Goal: Information Seeking & Learning: Learn about a topic

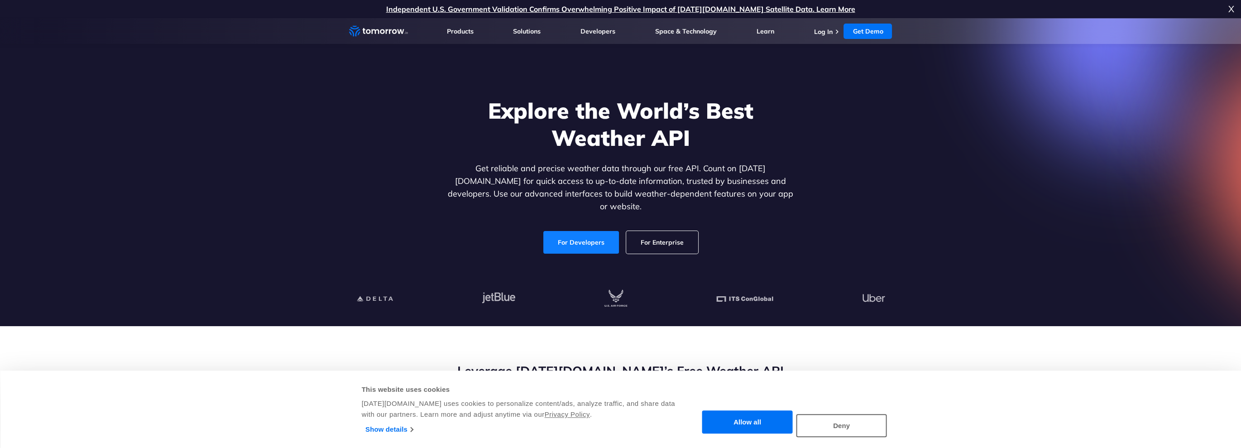
click at [597, 236] on link "For Developers" at bounding box center [581, 242] width 76 height 23
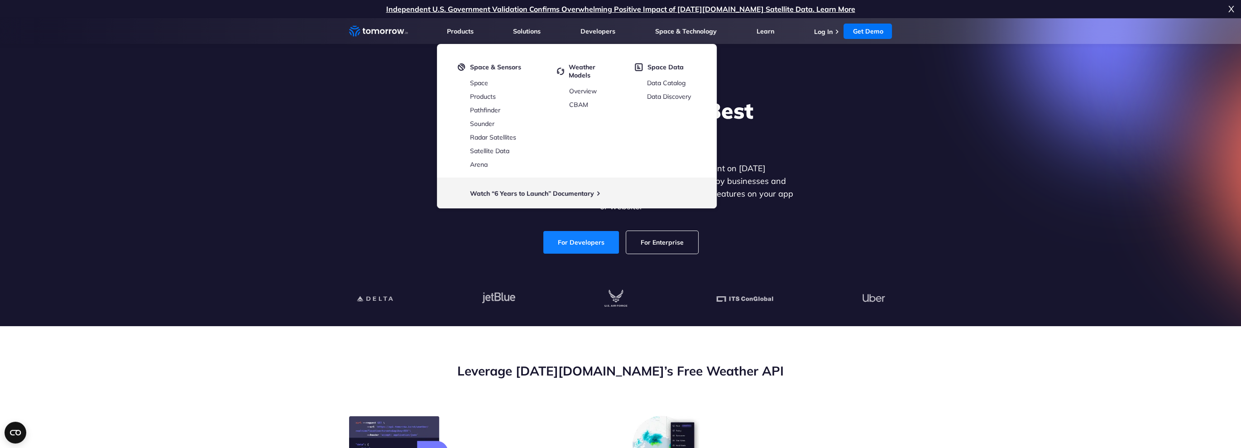
click at [574, 236] on link "For Developers" at bounding box center [581, 242] width 76 height 23
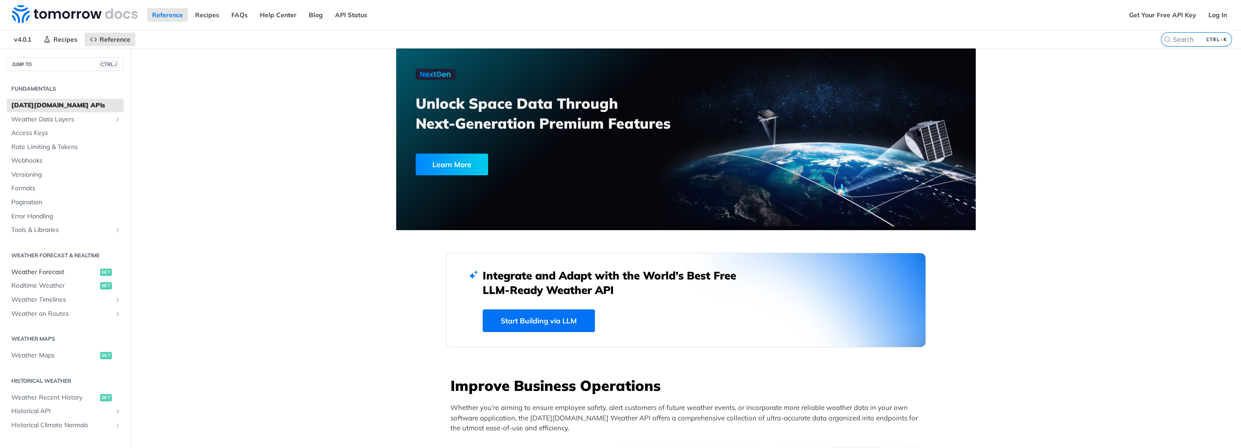
click at [58, 274] on span "Weather Forecast" at bounding box center [54, 272] width 87 height 9
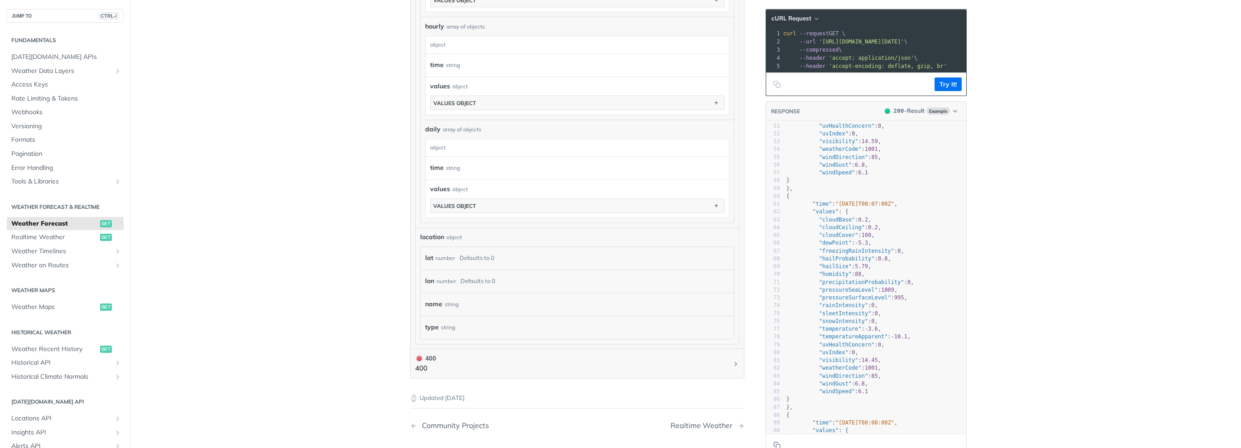
scroll to position [3, 0]
type textarea "l": 1009,"
drag, startPoint x: 865, startPoint y: 287, endPoint x: 900, endPoint y: 290, distance: 34.6
click at [900, 290] on pre ""pressureSeaLevel" : 1009 ," at bounding box center [876, 290] width 182 height 8
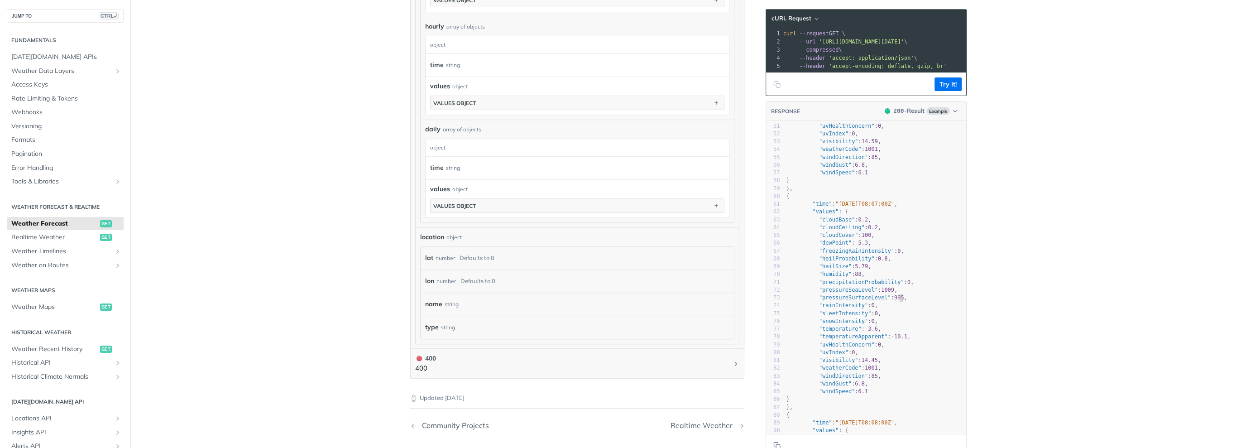
scroll to position [0, 0]
click at [905, 294] on pre ""pressureSurfaceLevel" : 995 ," at bounding box center [876, 298] width 182 height 8
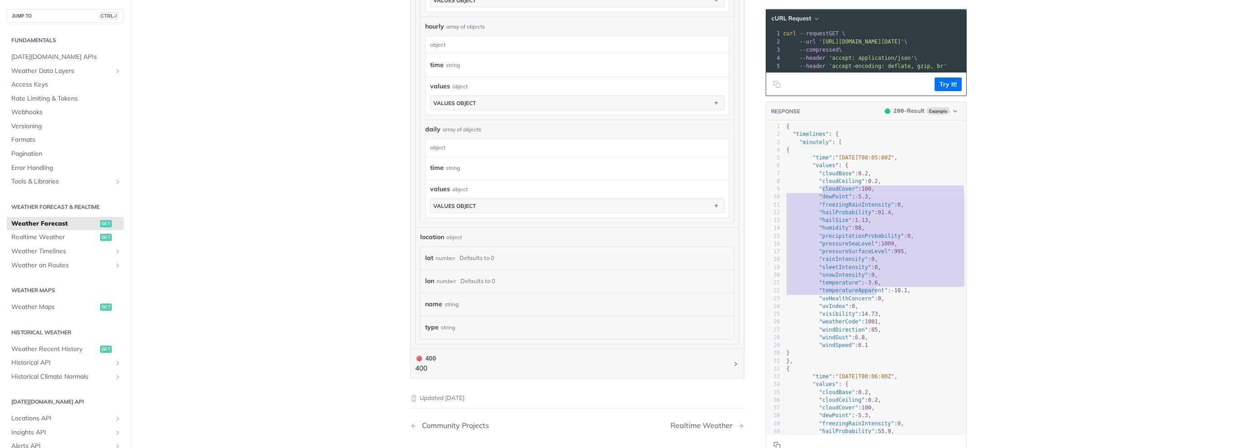
type textarea "loudCover": 100, "dewPoint": -5.3, "freezingRainIntensity": 0, "hailProbability…"
drag, startPoint x: 821, startPoint y: 188, endPoint x: 876, endPoint y: 303, distance: 127.6
click at [876, 303] on div "1 { 2 "timelines" : { 3 "minutely" : [ 4 { 5 "time" : "2025-02-09T08:05:00Z" , …" at bounding box center [876, 338] width 182 height 430
click at [872, 288] on span ""temperatureApparent"" at bounding box center [853, 290] width 69 height 6
type textarea "temperatureApparent"
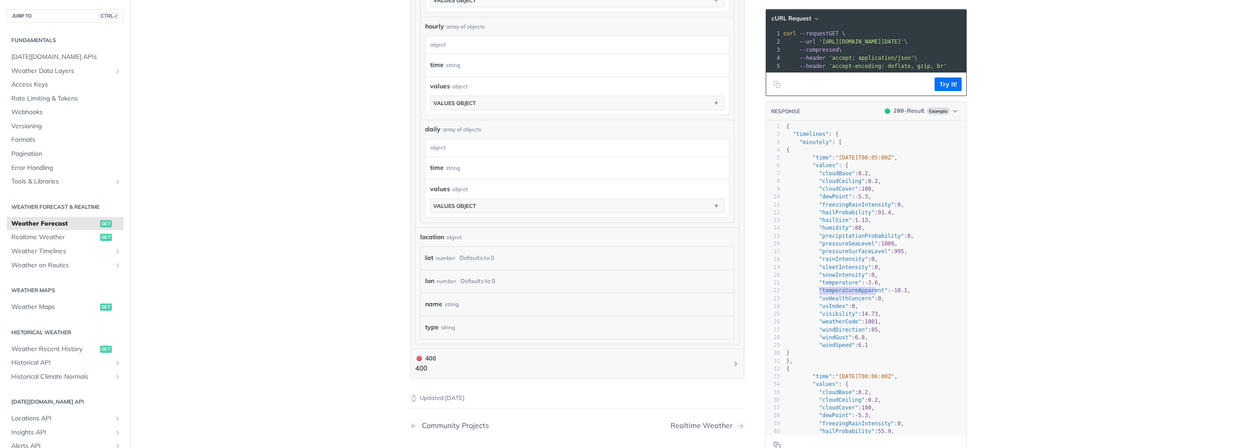
click at [872, 288] on span ""temperatureApparent"" at bounding box center [853, 290] width 69 height 6
click at [868, 283] on span "3.6" at bounding box center [873, 282] width 10 height 6
type textarea "3"
click at [868, 283] on span "3.6" at bounding box center [873, 282] width 10 height 6
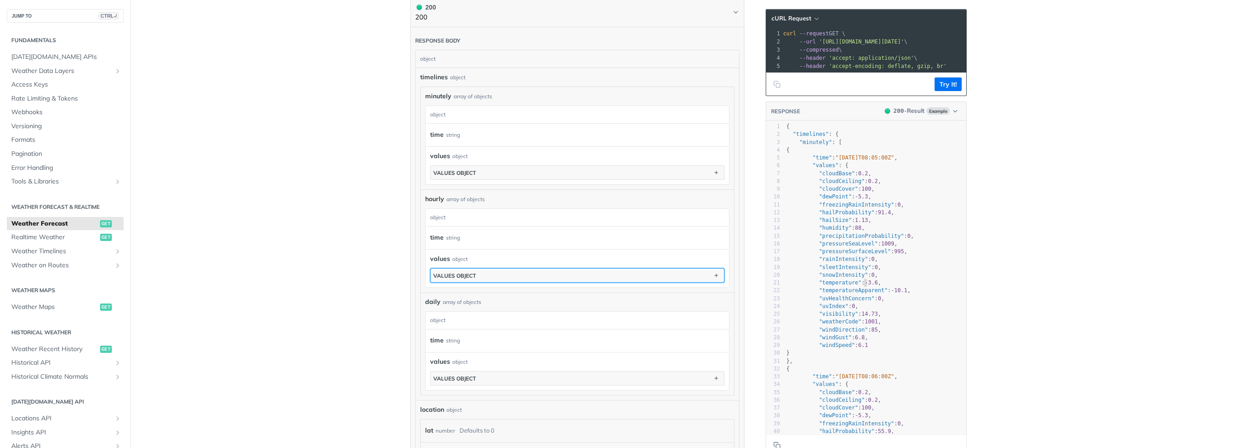
click at [466, 275] on button "values object" at bounding box center [577, 276] width 293 height 14
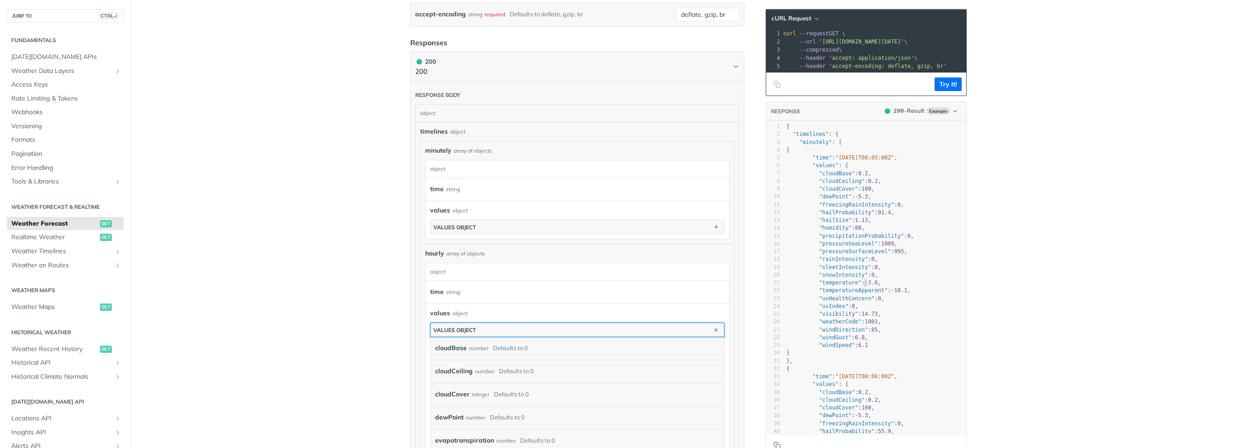
click at [584, 323] on button "values object" at bounding box center [577, 330] width 293 height 14
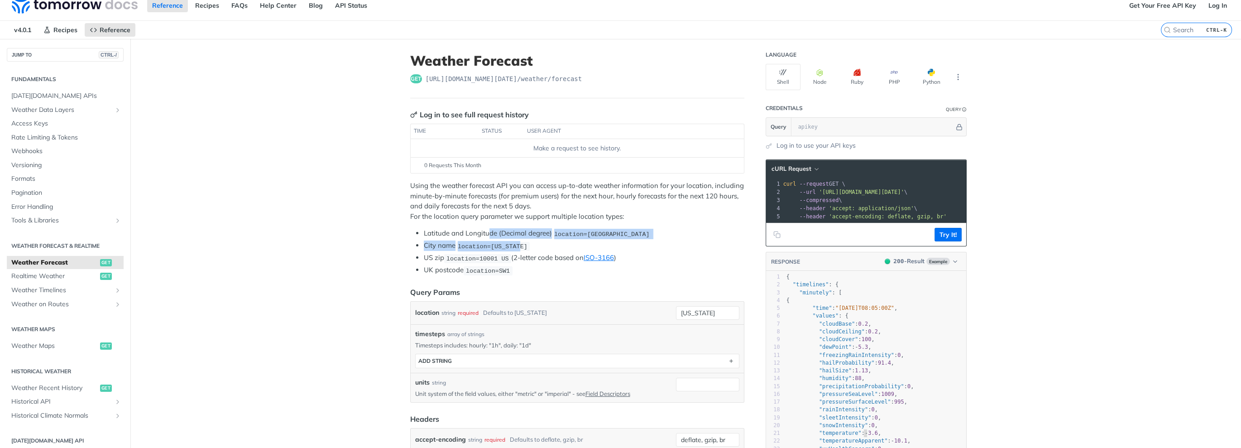
drag, startPoint x: 495, startPoint y: 236, endPoint x: 615, endPoint y: 238, distance: 120.0
click at [615, 238] on ul "Latitude and Longitude (Decimal degree) location=42.3478, -71.0466 City name lo…" at bounding box center [577, 251] width 334 height 47
drag, startPoint x: 669, startPoint y: 230, endPoint x: 620, endPoint y: 242, distance: 51.3
click at [669, 230] on li "Latitude and Longitude (Decimal degree) location=42.3478, -71.0466" at bounding box center [584, 233] width 321 height 10
click at [118, 111] on icon "Show subpages for Weather Data Layers" at bounding box center [117, 109] width 7 height 7
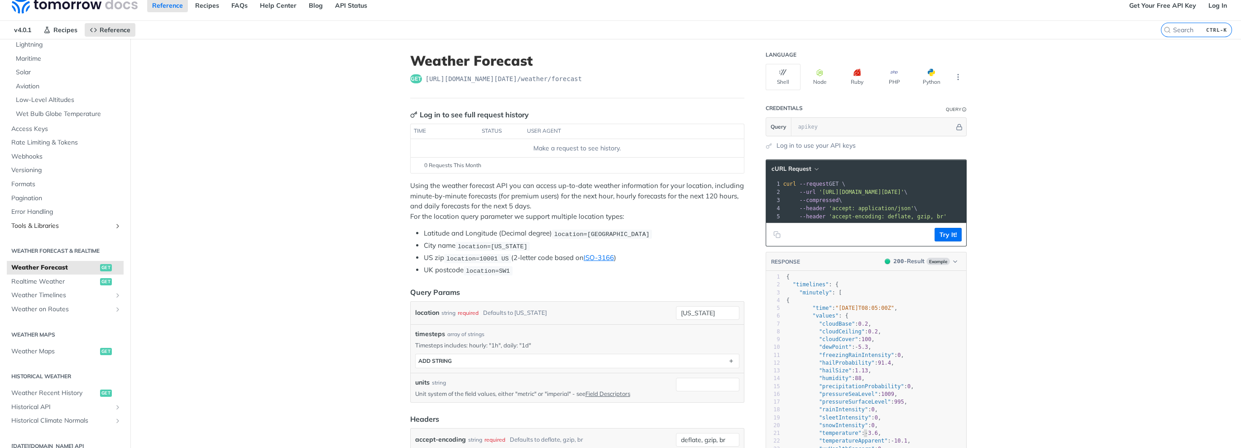
click at [102, 226] on span "Tools & Libraries" at bounding box center [61, 225] width 101 height 9
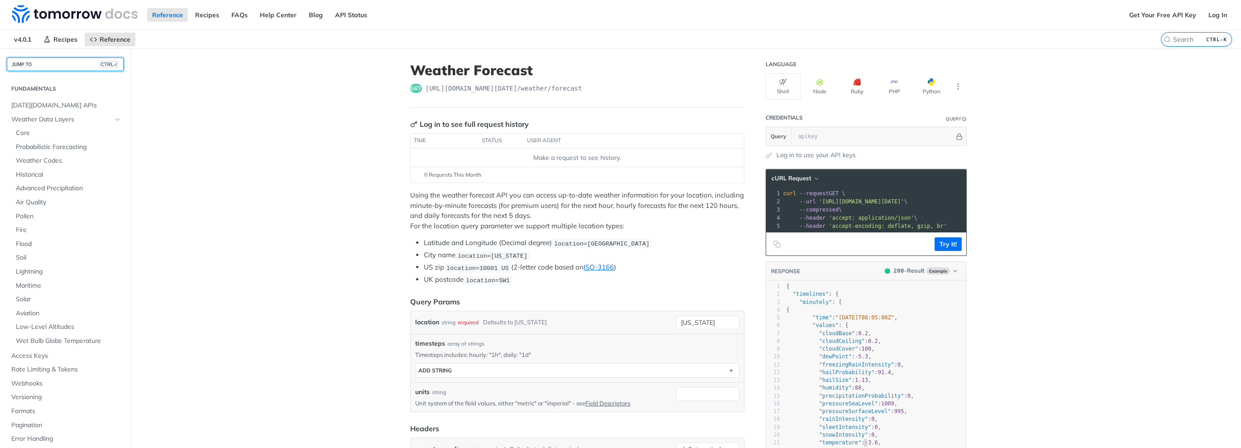
click at [47, 58] on button "JUMP TO CTRL-/" at bounding box center [65, 65] width 117 height 14
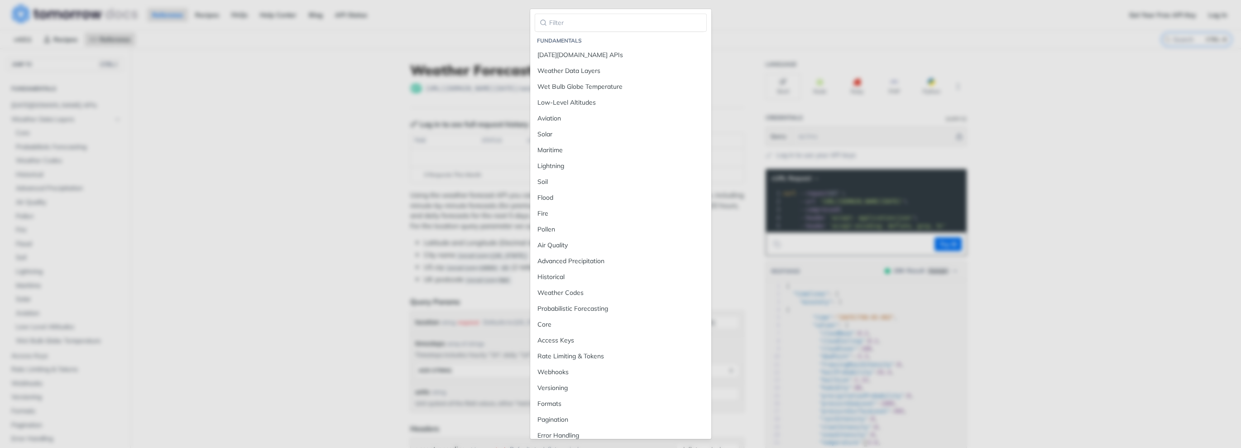
click at [45, 65] on div "Fundamentals Tomorrow.io APIs Weather Data Layers Wet Bulb Globe Temperature Lo…" at bounding box center [620, 224] width 1241 height 448
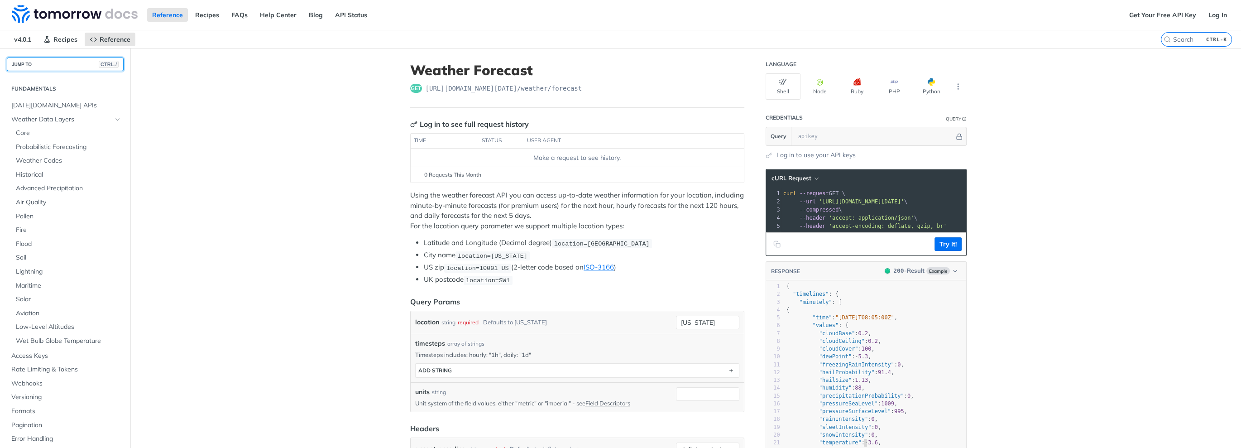
click at [45, 65] on button "JUMP TO CTRL-/" at bounding box center [65, 65] width 117 height 14
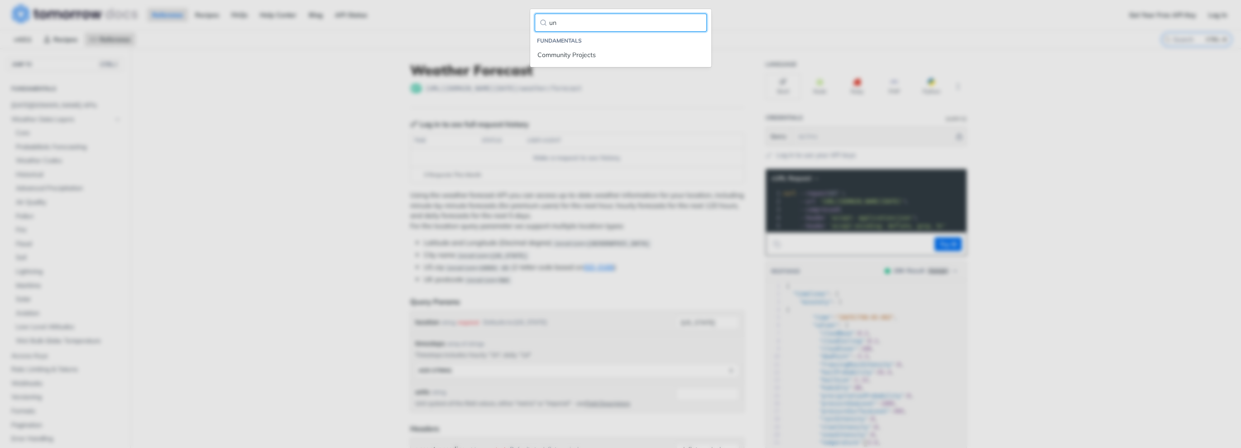
type input "u"
type input "p"
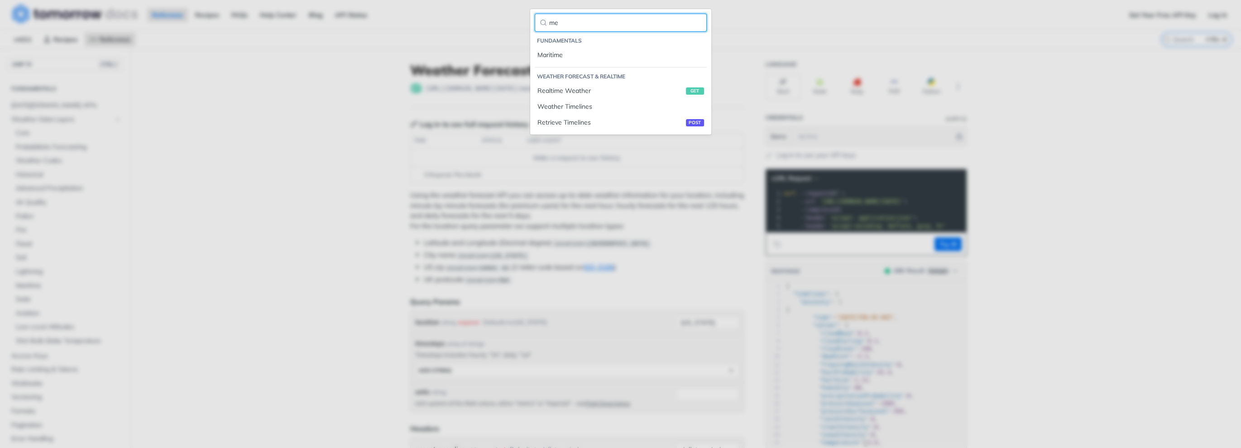
type input "m"
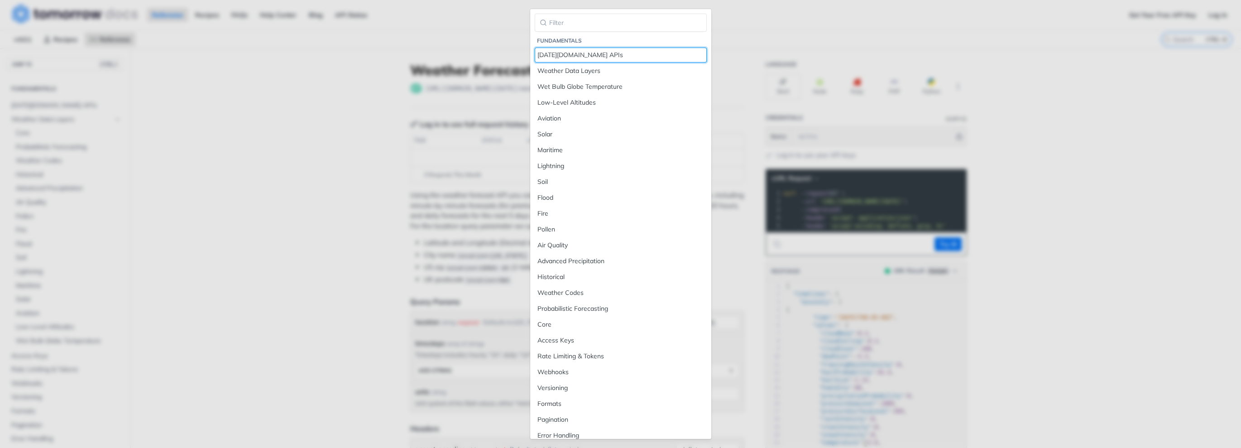
click at [563, 56] on div "Tomorrow.io APIs" at bounding box center [621, 55] width 167 height 10
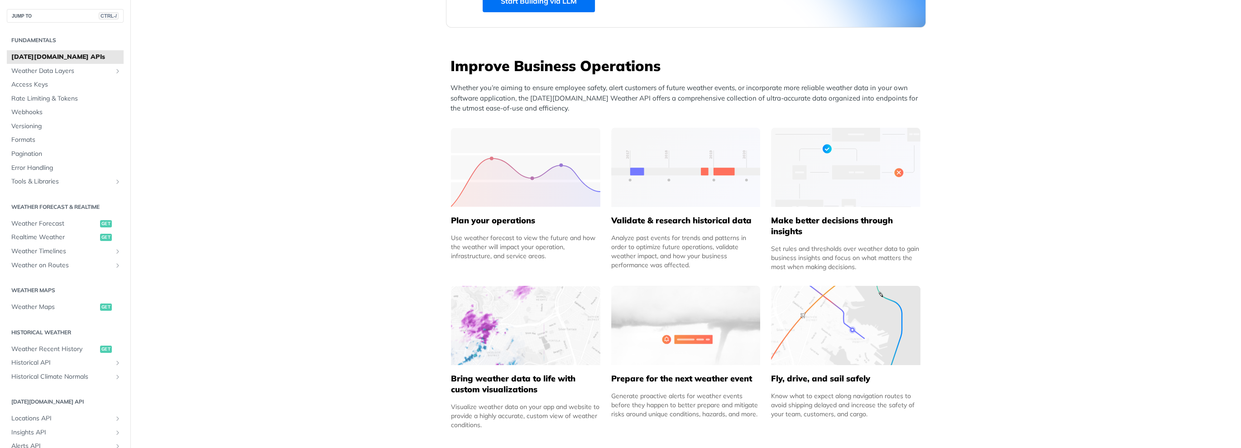
scroll to position [326, 0]
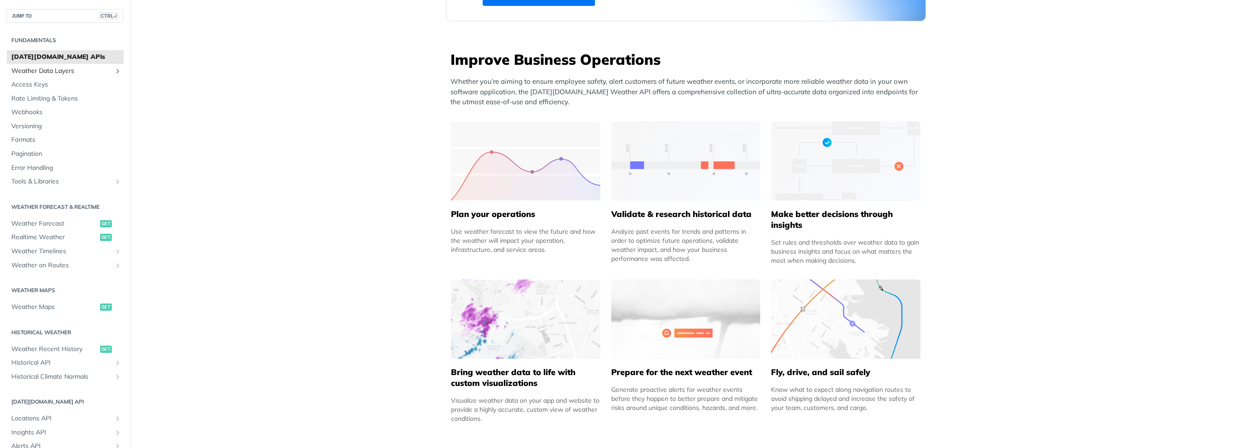
click at [51, 71] on span "Weather Data Layers" at bounding box center [61, 71] width 101 height 9
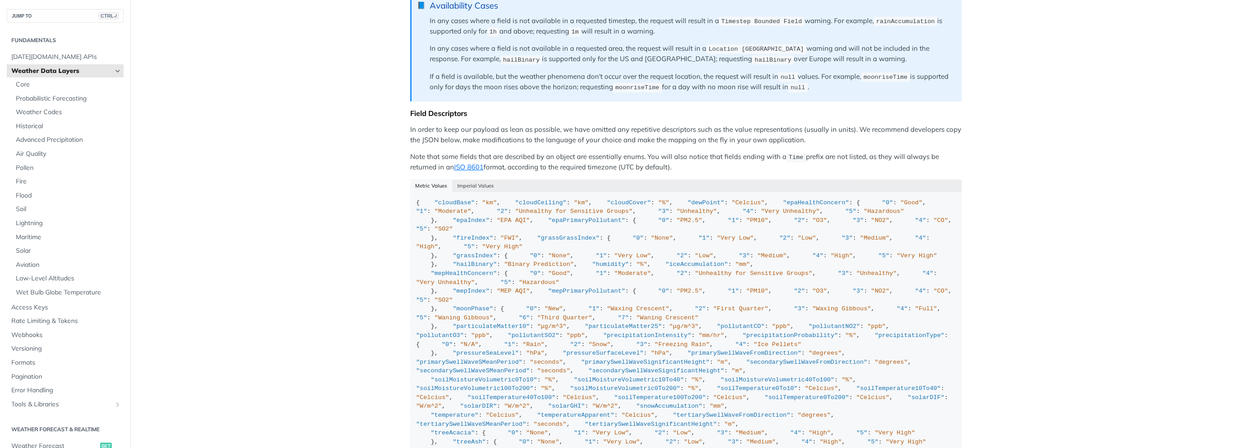
scroll to position [761, 0]
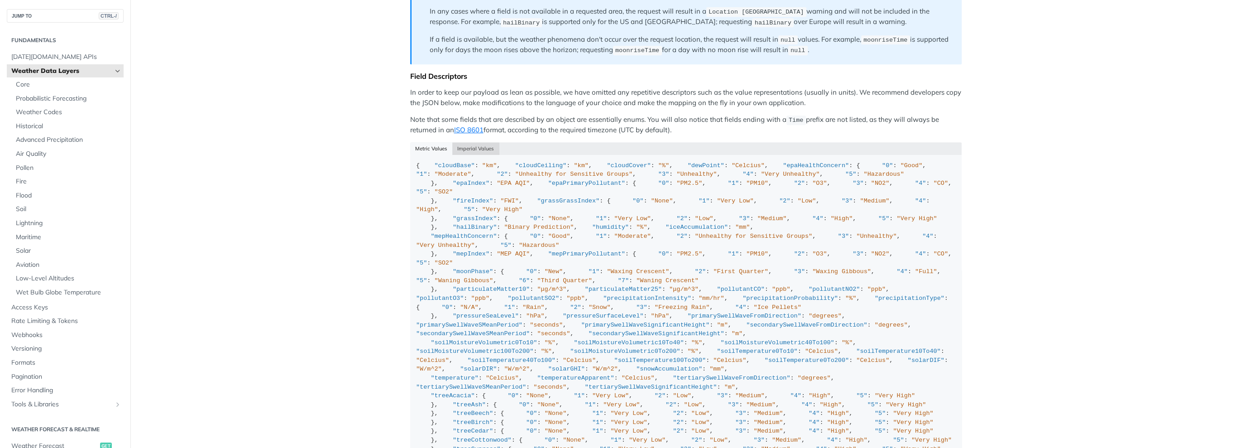
click at [476, 153] on button "Imperial Values" at bounding box center [475, 148] width 47 height 13
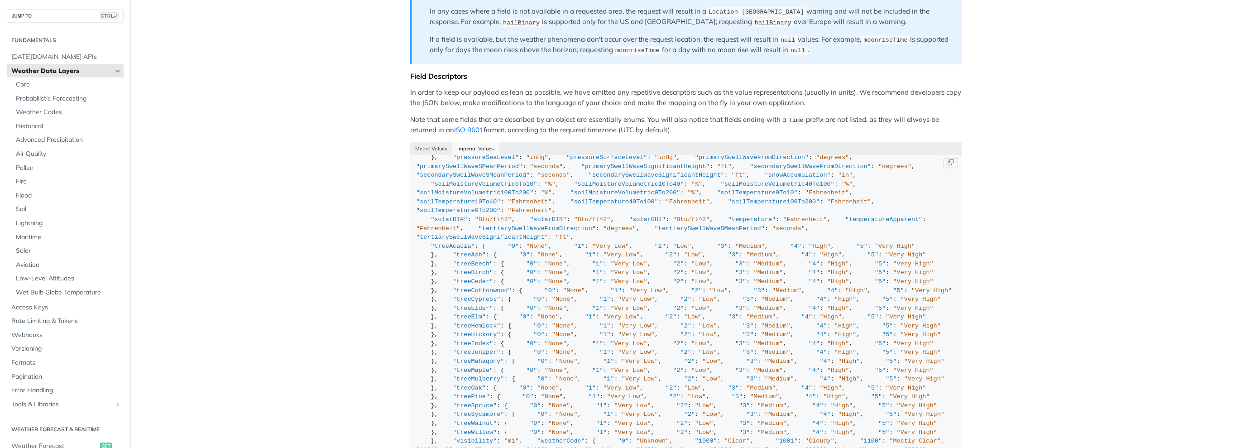
scroll to position [652, 0]
click at [420, 151] on button "Metric Values" at bounding box center [431, 148] width 43 height 13
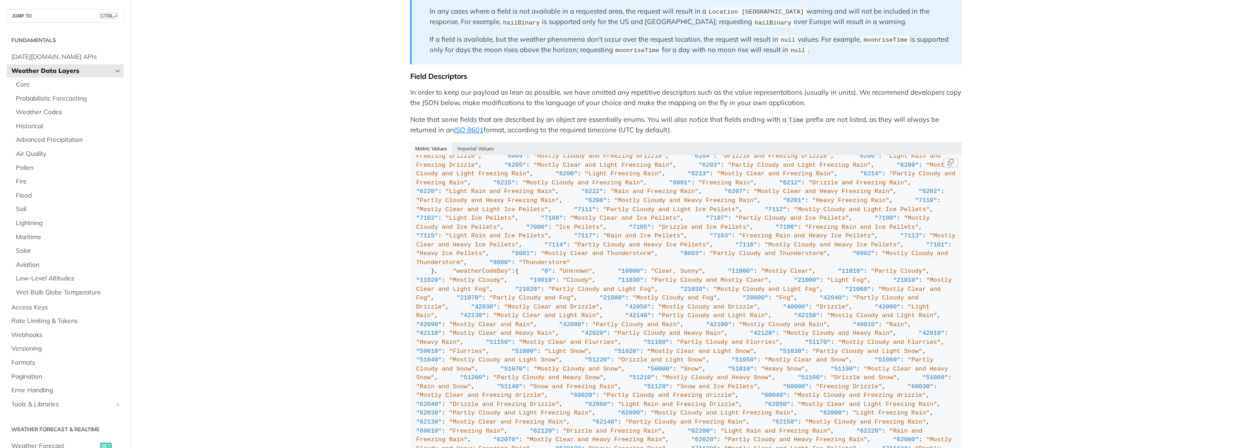
scroll to position [696, 0]
